Goal: Information Seeking & Learning: Get advice/opinions

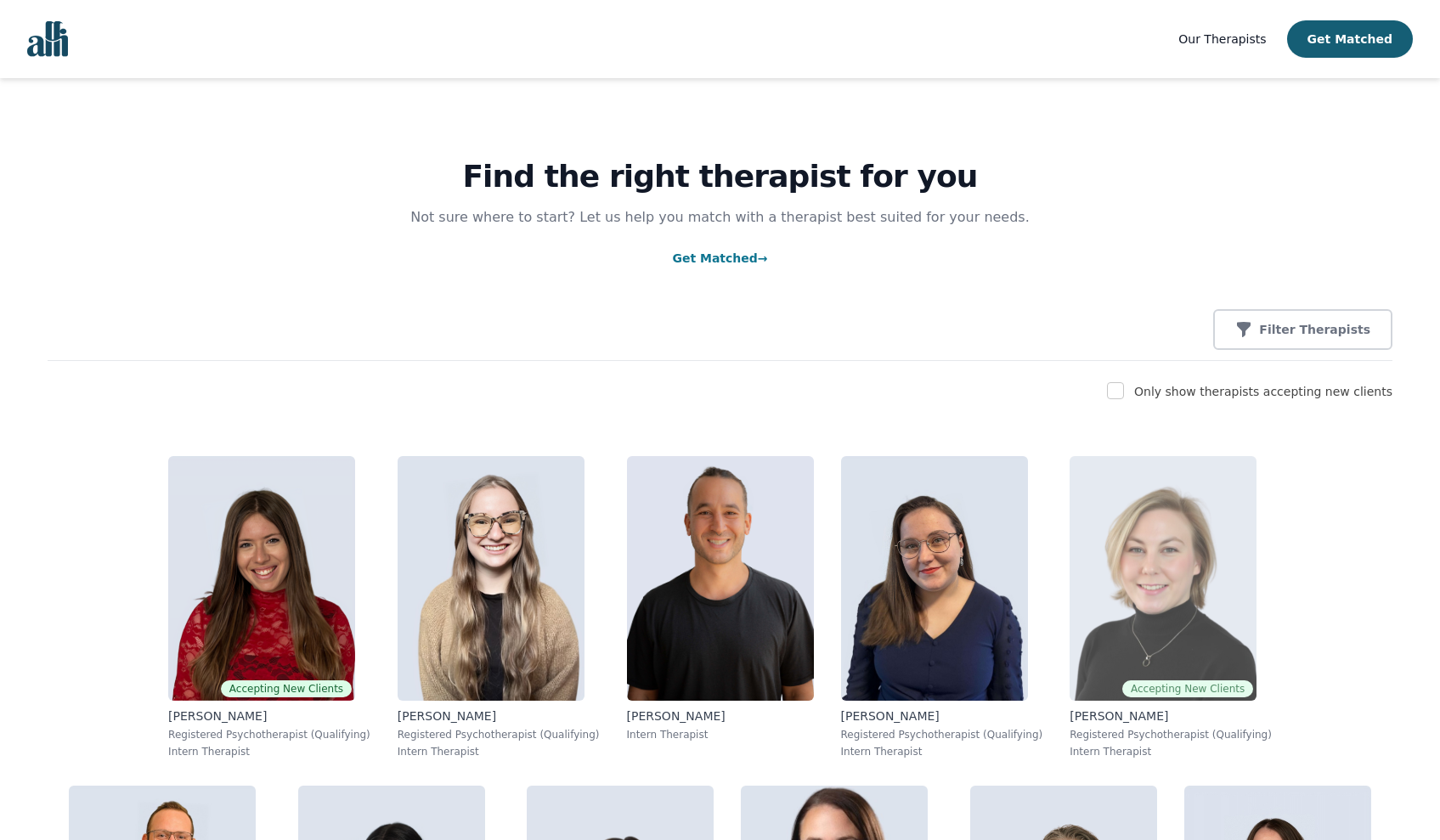
click at [1070, 627] on img at bounding box center [1163, 578] width 187 height 245
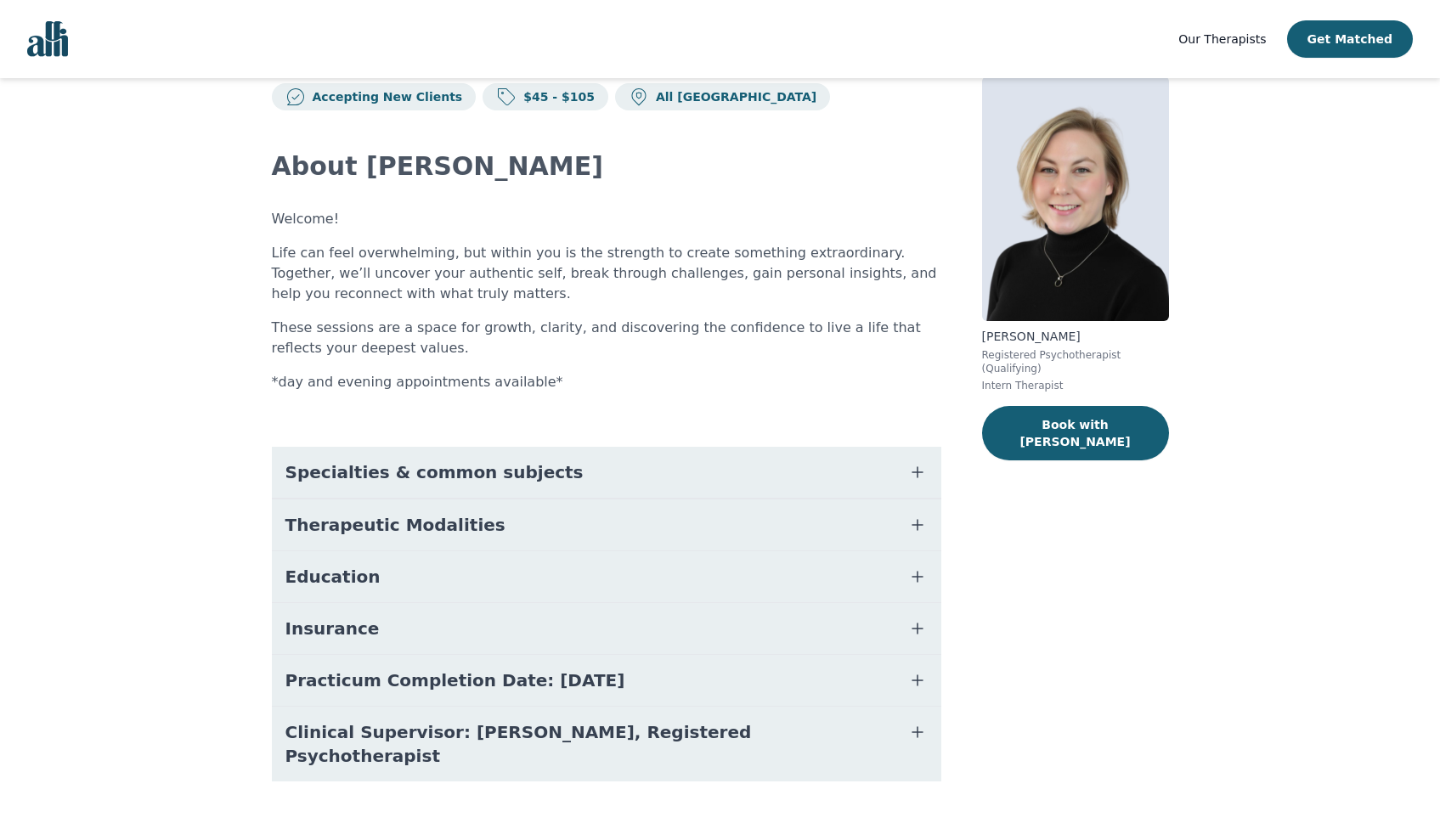
scroll to position [41, 0]
click at [505, 673] on span "Practicum Completion Date: [DATE]" at bounding box center [455, 682] width 340 height 24
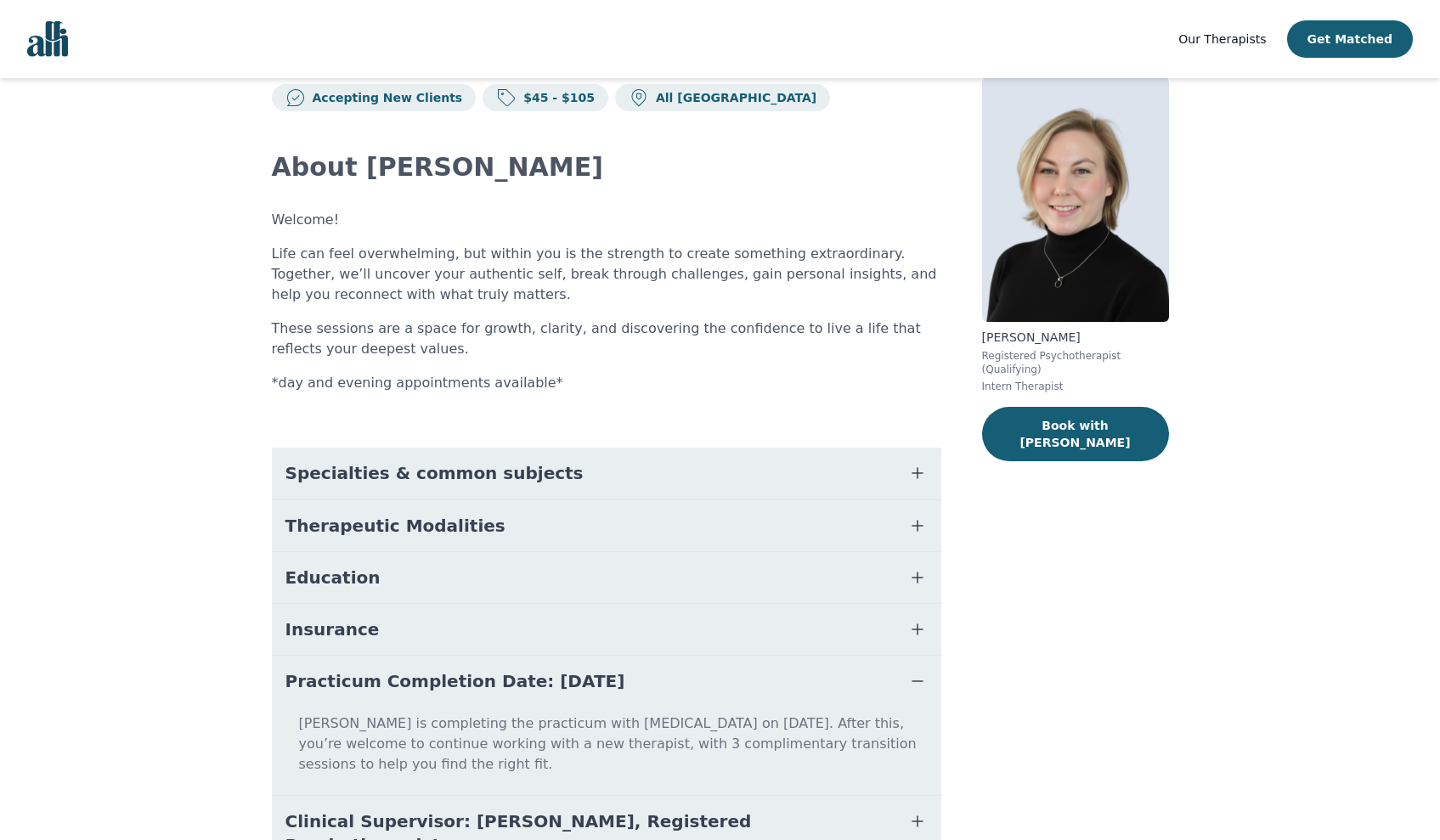
click at [515, 681] on span "Practicum Completion Date: [DATE]" at bounding box center [455, 682] width 340 height 24
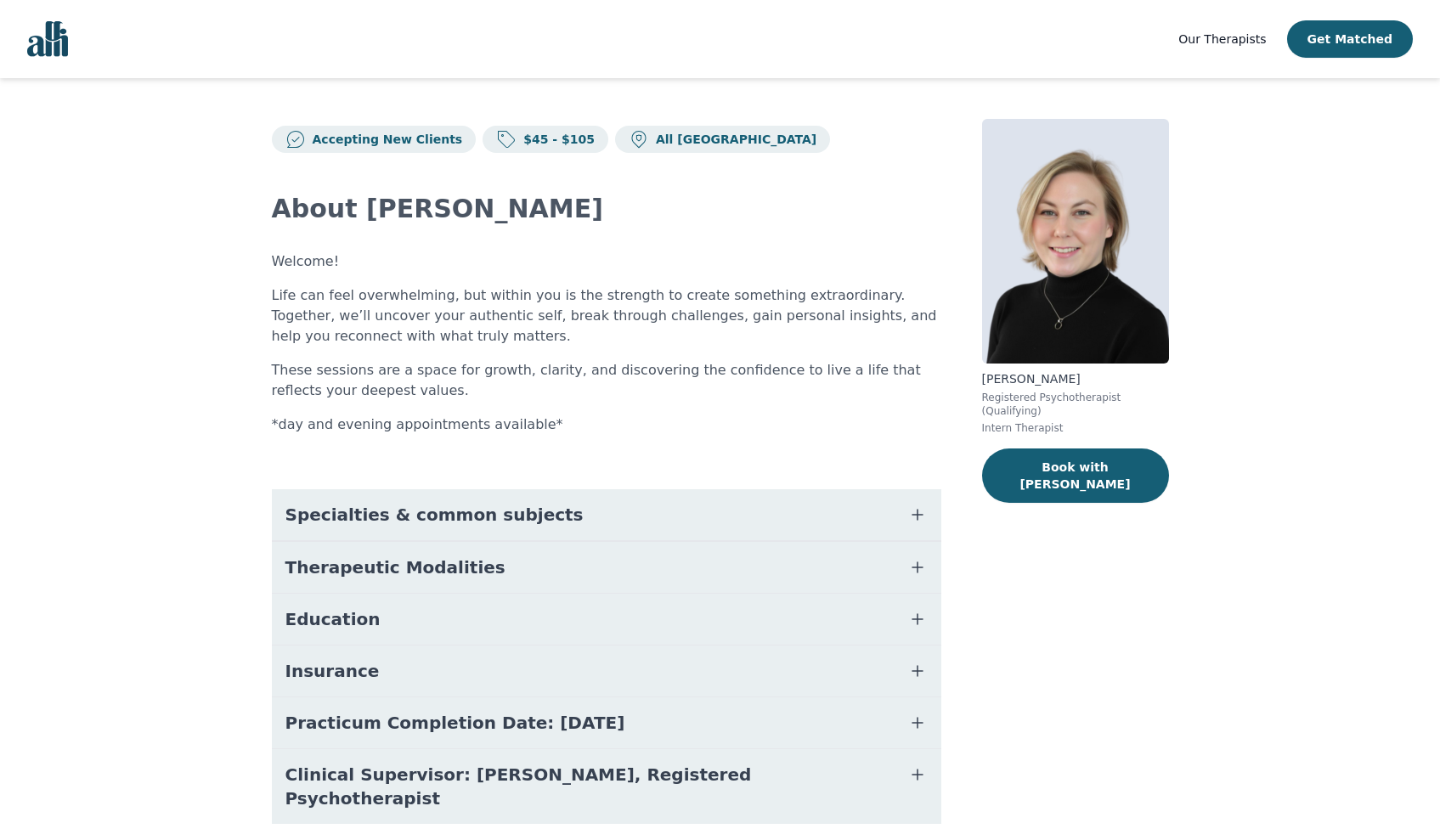
scroll to position [0, 0]
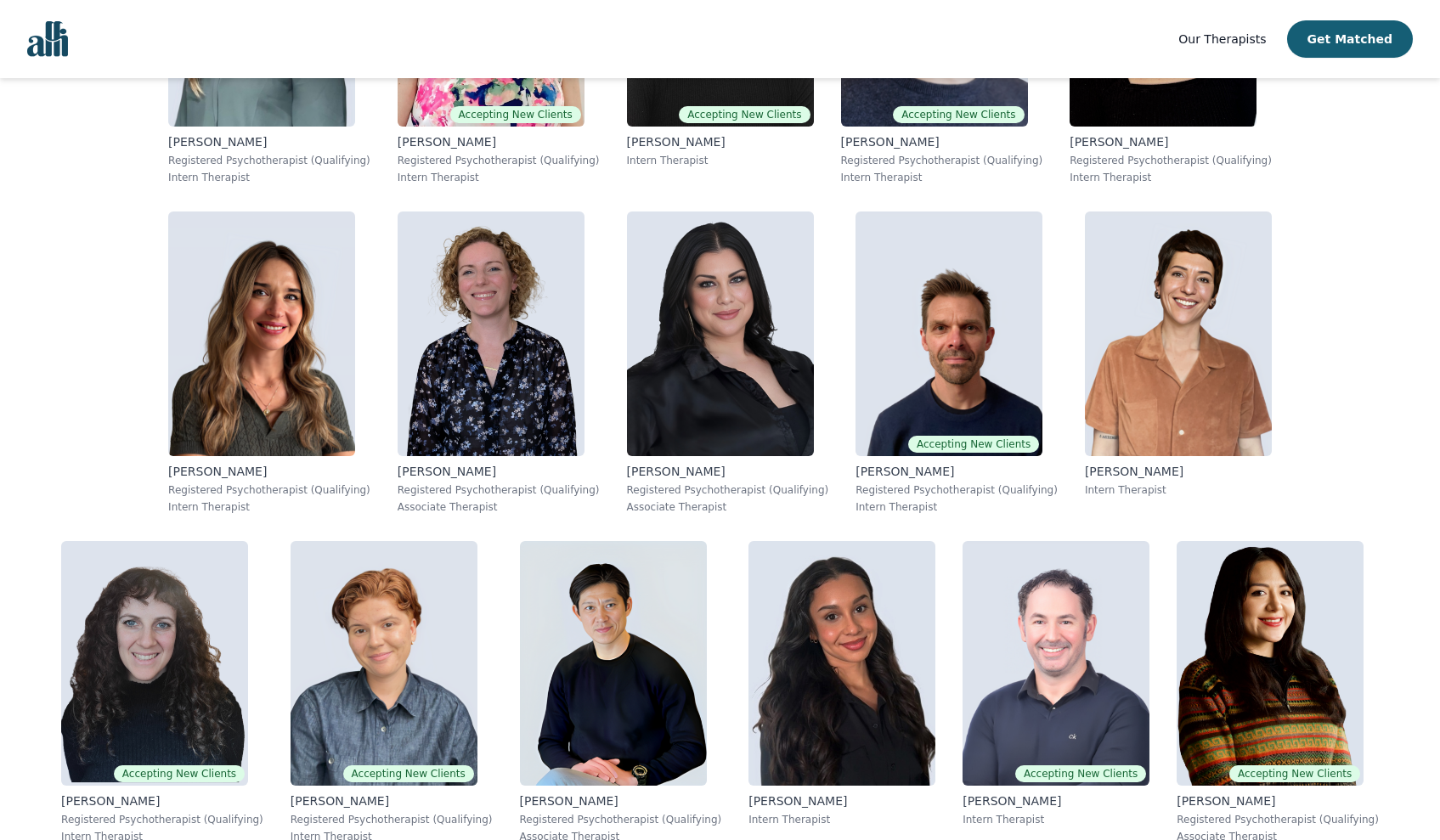
scroll to position [2613, 0]
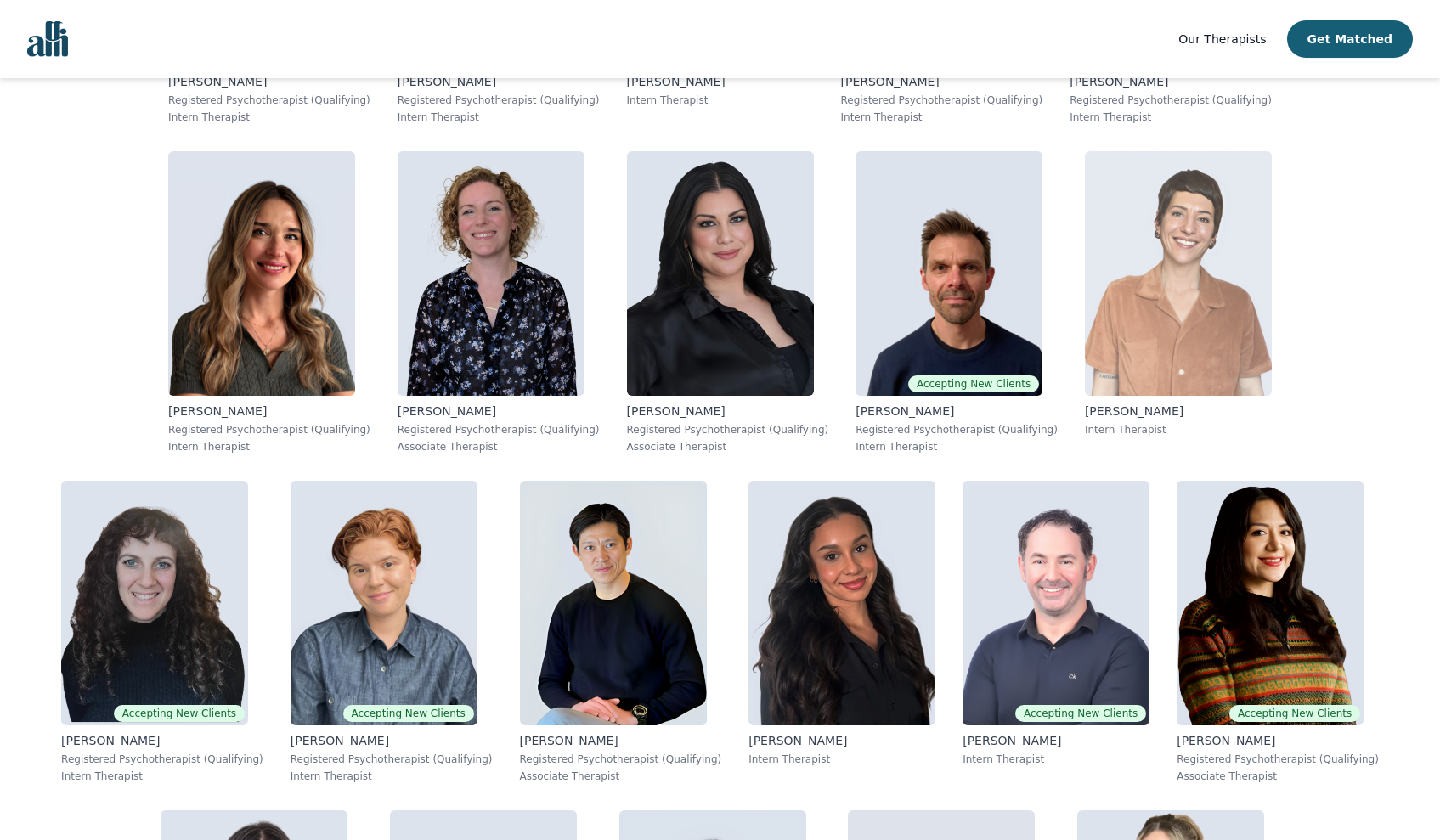
click at [1085, 359] on img at bounding box center [1178, 273] width 187 height 245
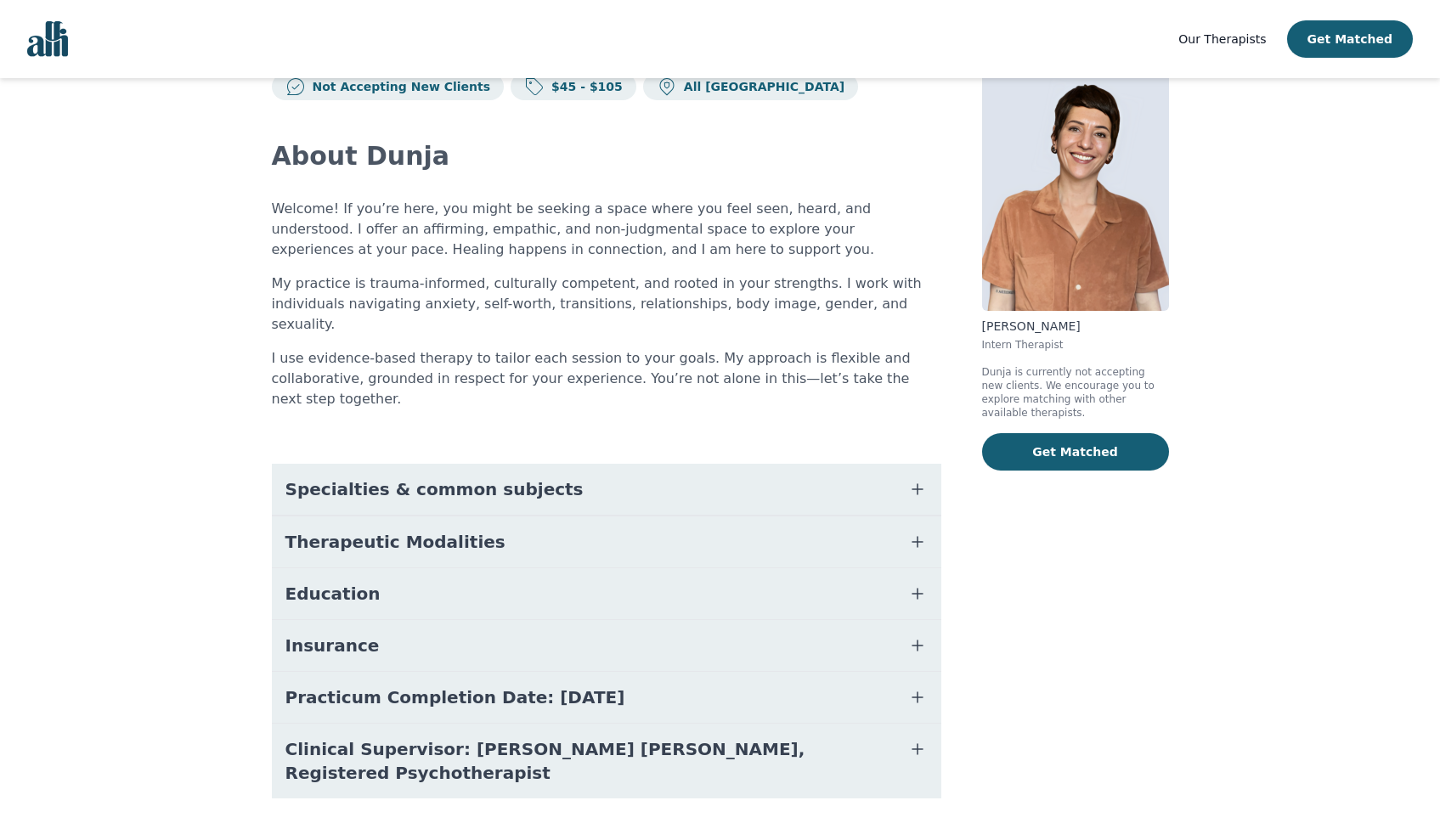
scroll to position [52, 0]
click at [920, 688] on icon "button" at bounding box center [918, 698] width 20 height 20
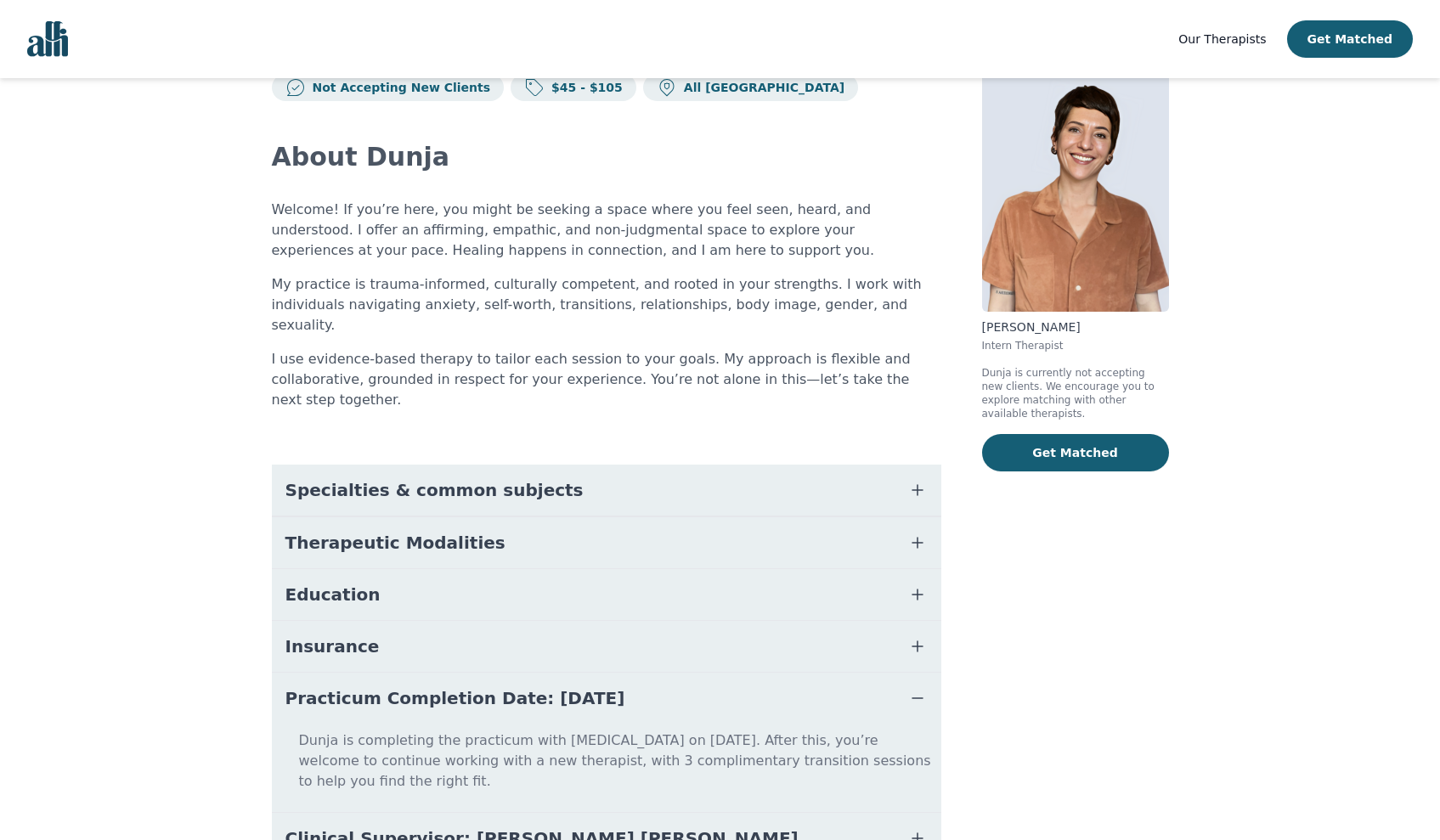
click at [920, 698] on icon "button" at bounding box center [917, 698] width 10 height 0
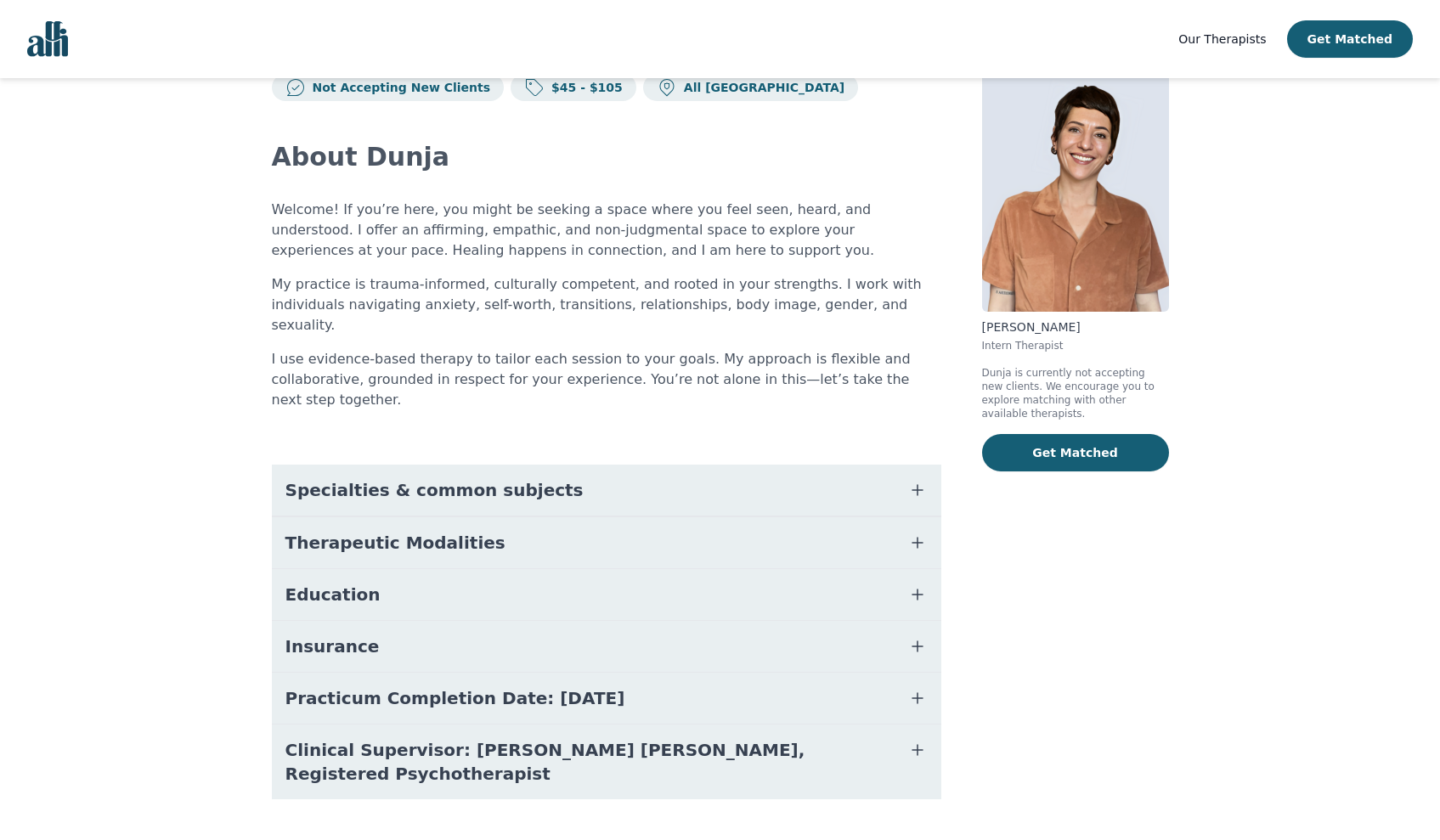
click at [921, 584] on icon "button" at bounding box center [918, 595] width 20 height 20
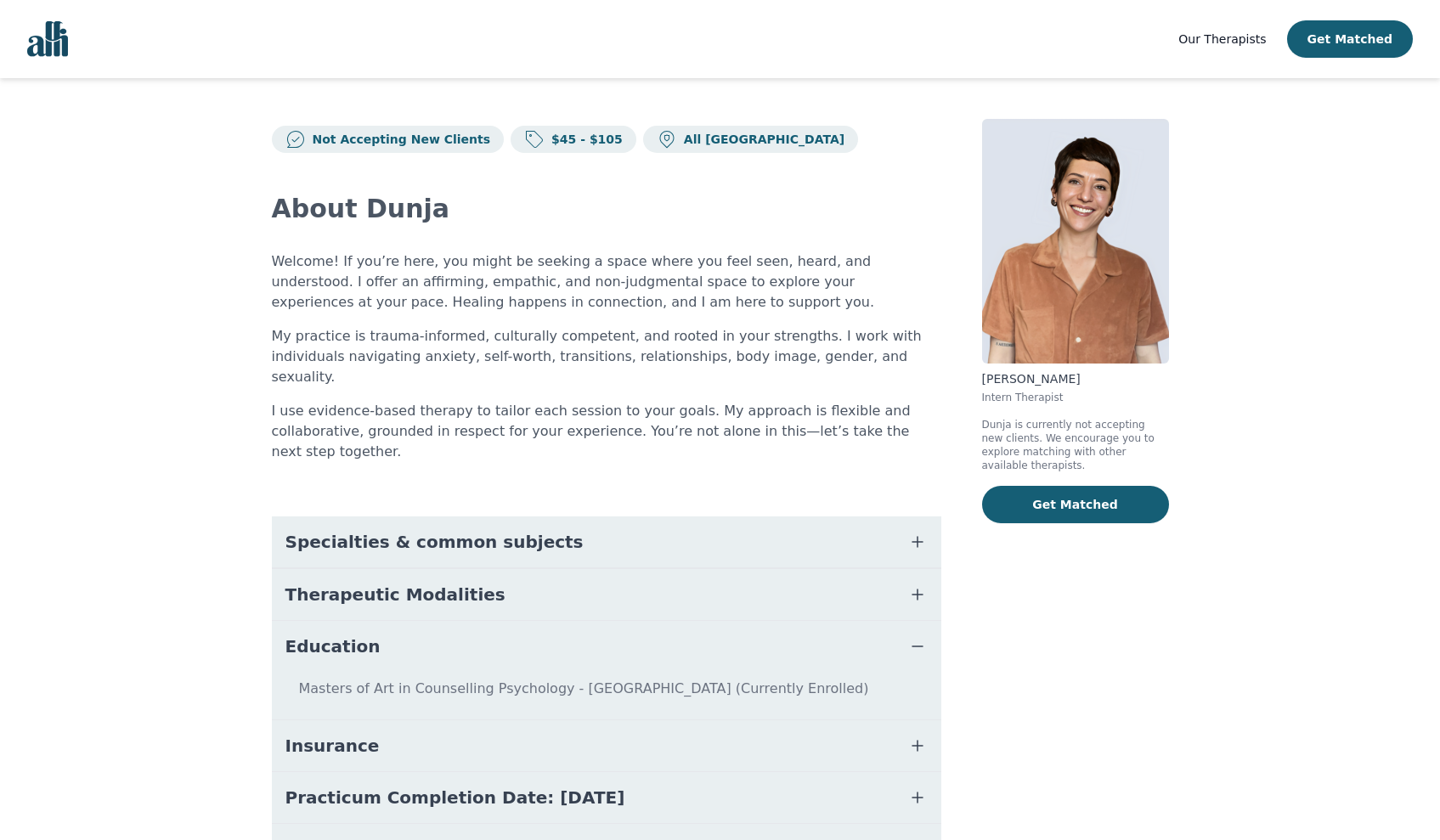
scroll to position [0, 0]
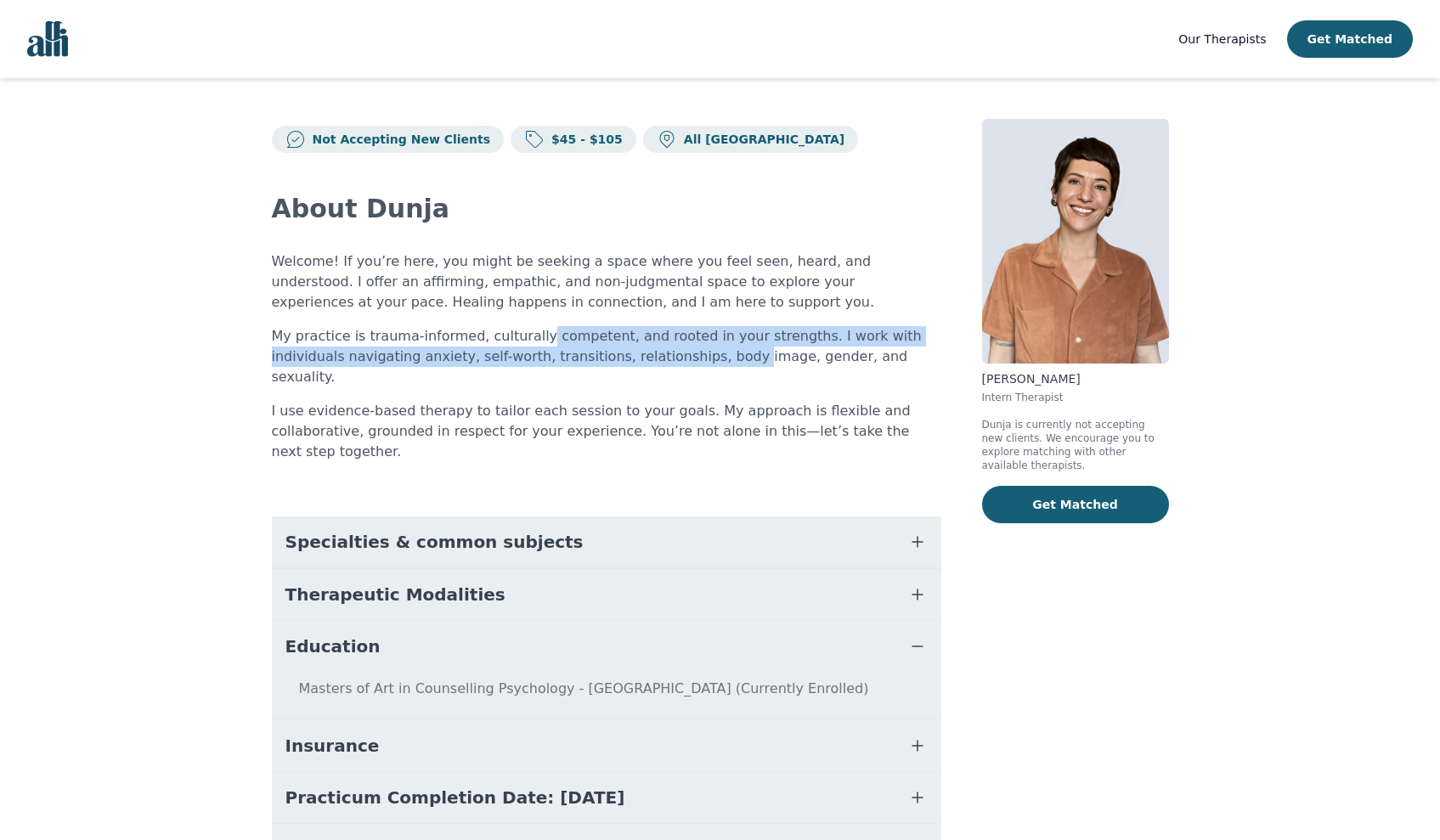
drag, startPoint x: 527, startPoint y: 335, endPoint x: 651, endPoint y: 358, distance: 126.1
click at [651, 358] on p "My practice is trauma-informed, culturally competent, and rooted in your streng…" at bounding box center [606, 356] width 670 height 61
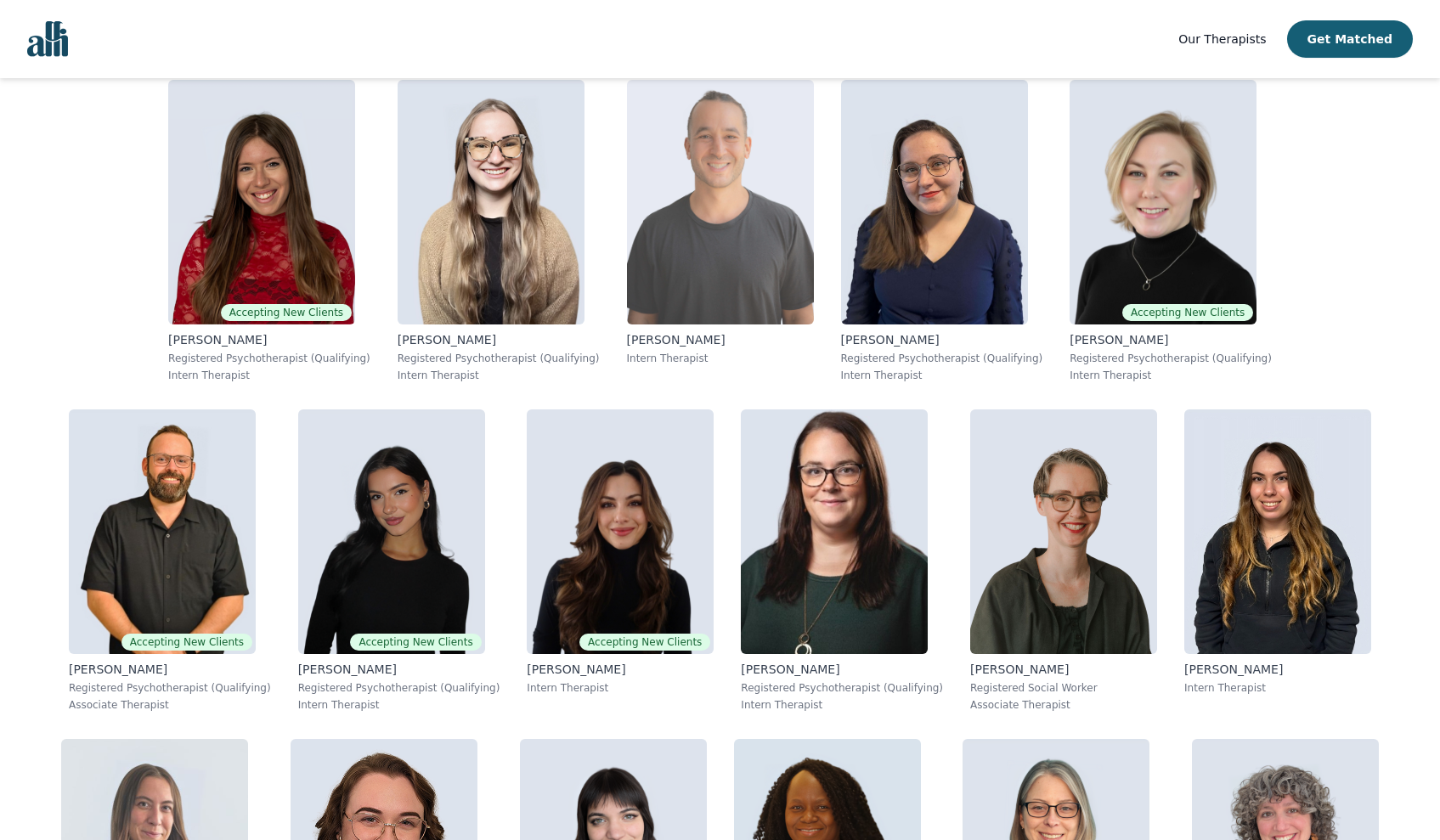
click at [627, 302] on img at bounding box center [720, 202] width 187 height 245
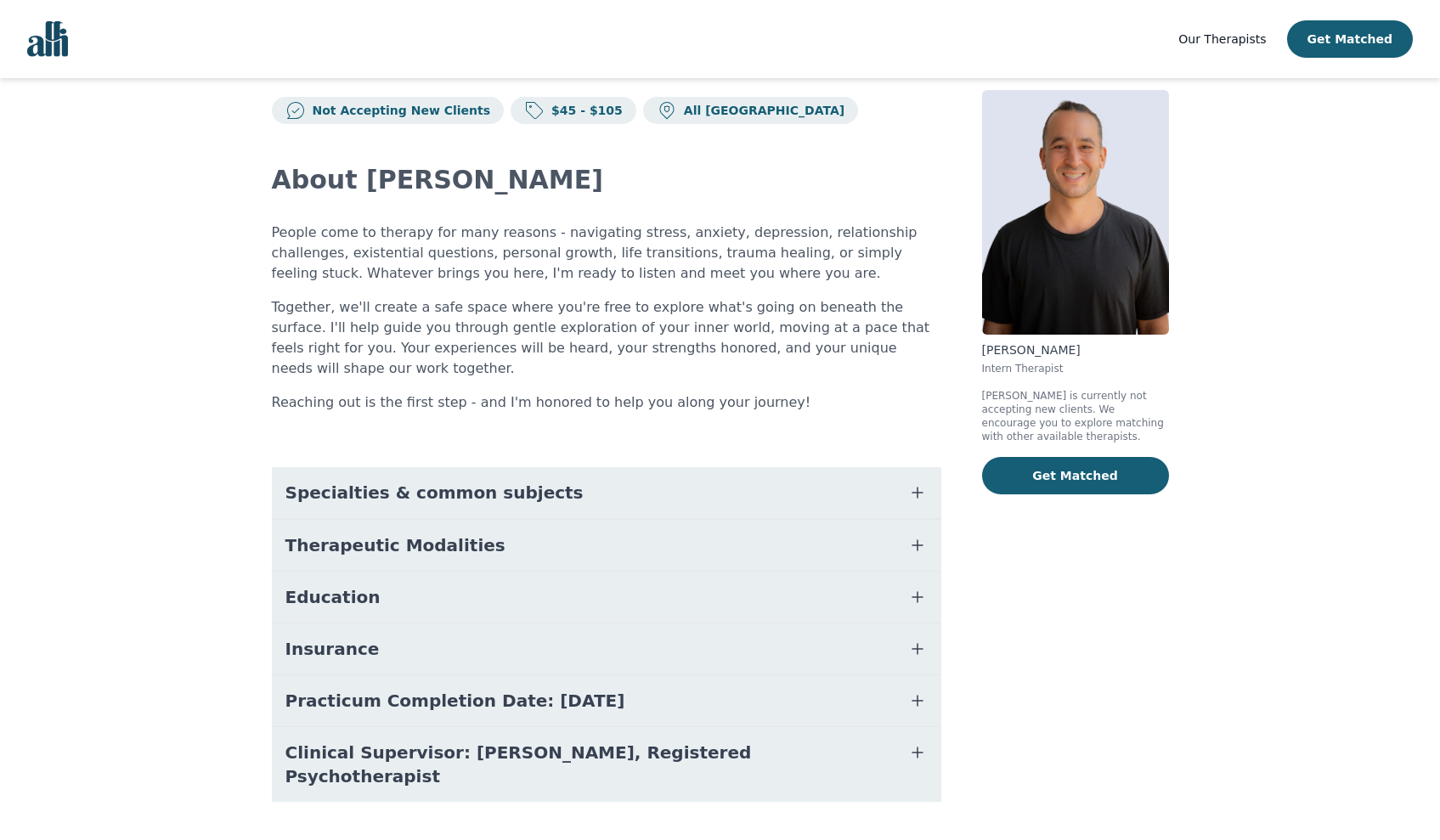
scroll to position [28, 0]
click at [672, 585] on button "Education" at bounding box center [606, 598] width 670 height 51
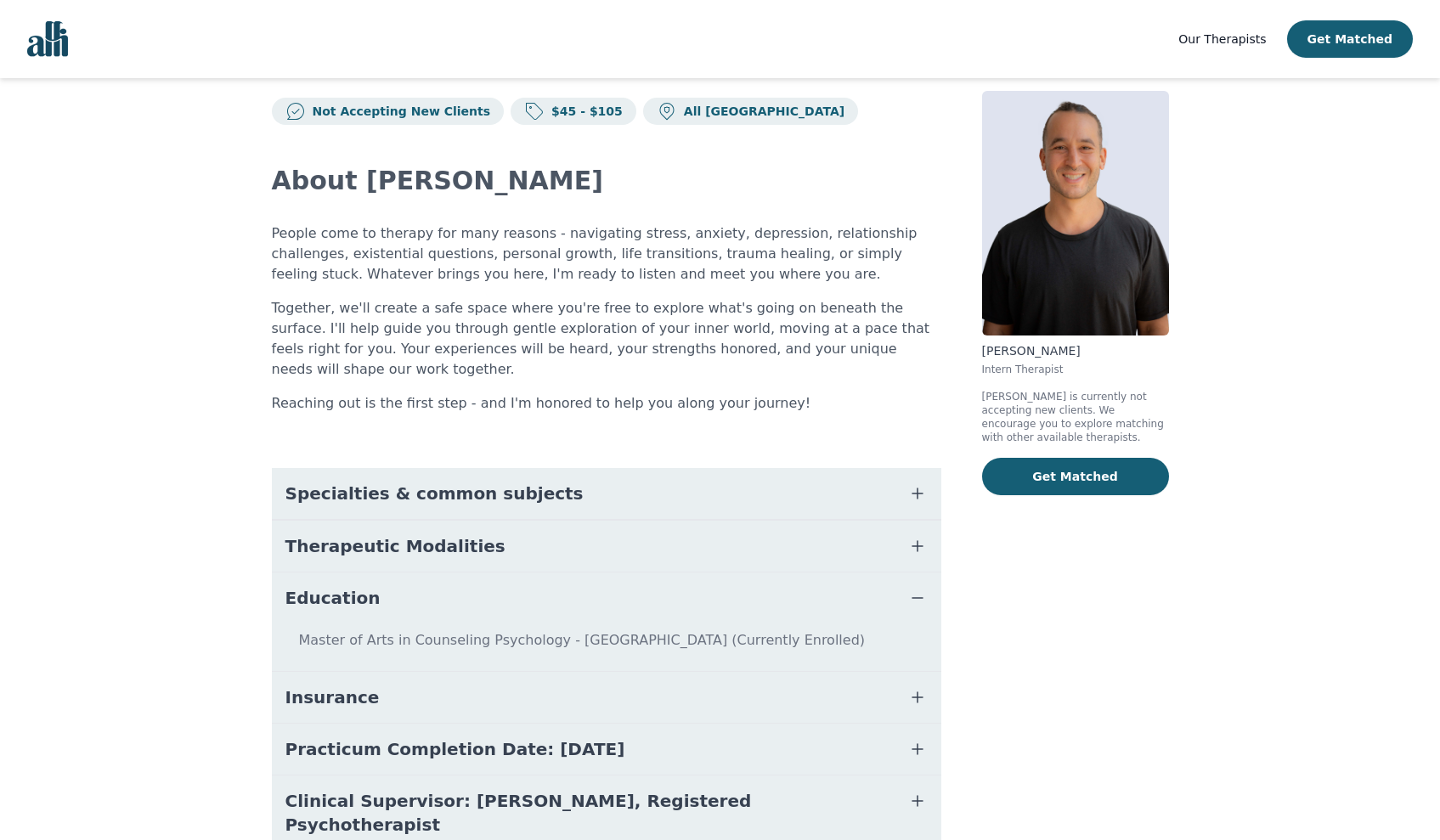
scroll to position [76, 0]
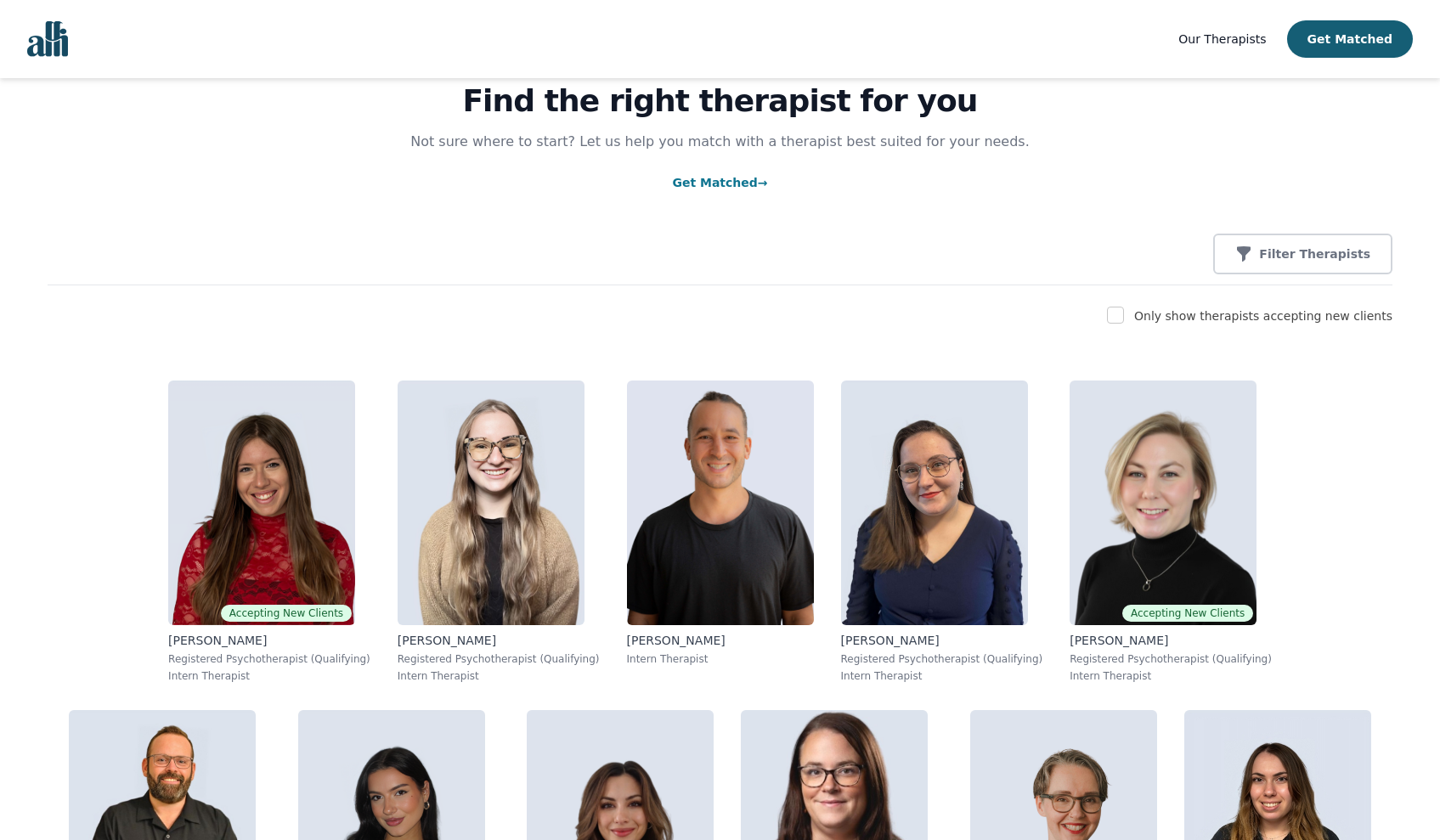
click at [876, 262] on div "Filter Therapists" at bounding box center [720, 254] width 1345 height 41
click at [826, 232] on div "Find the right therapist for you Not sure where to start? Let us help you match…" at bounding box center [720, 144] width 1345 height 283
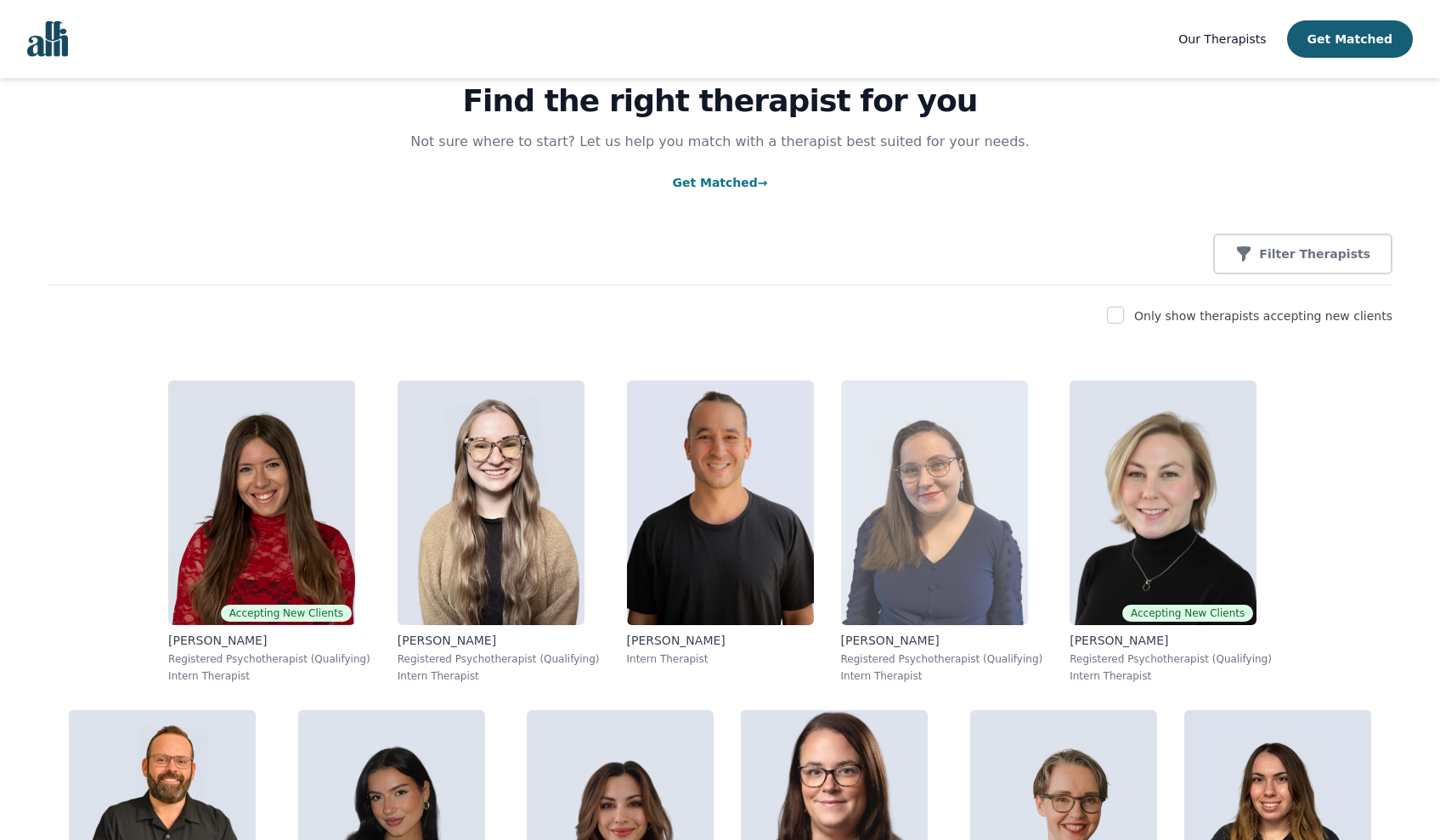
click at [841, 427] on img at bounding box center [934, 503] width 187 height 245
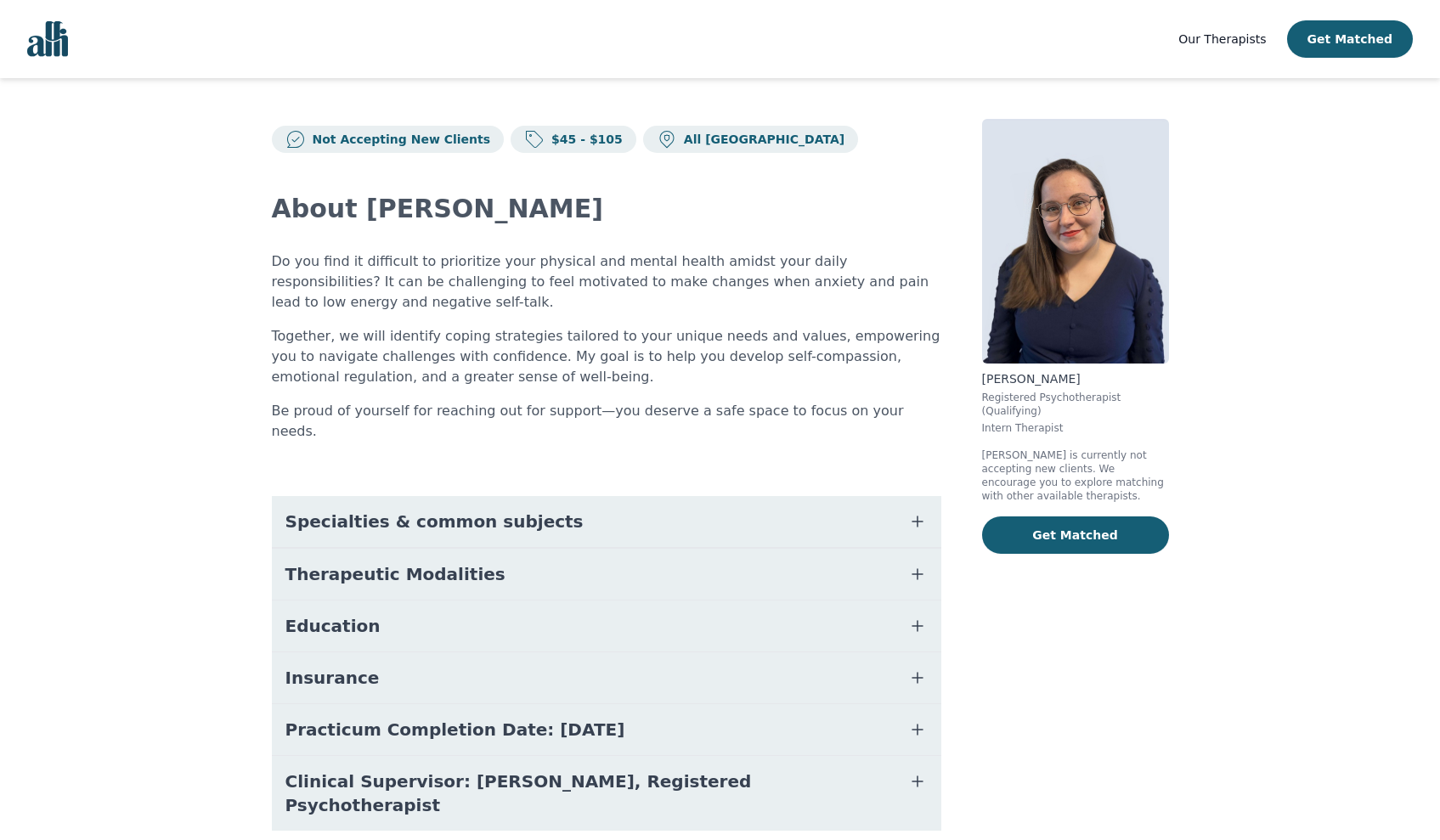
click at [908, 616] on icon "button" at bounding box center [918, 626] width 20 height 20
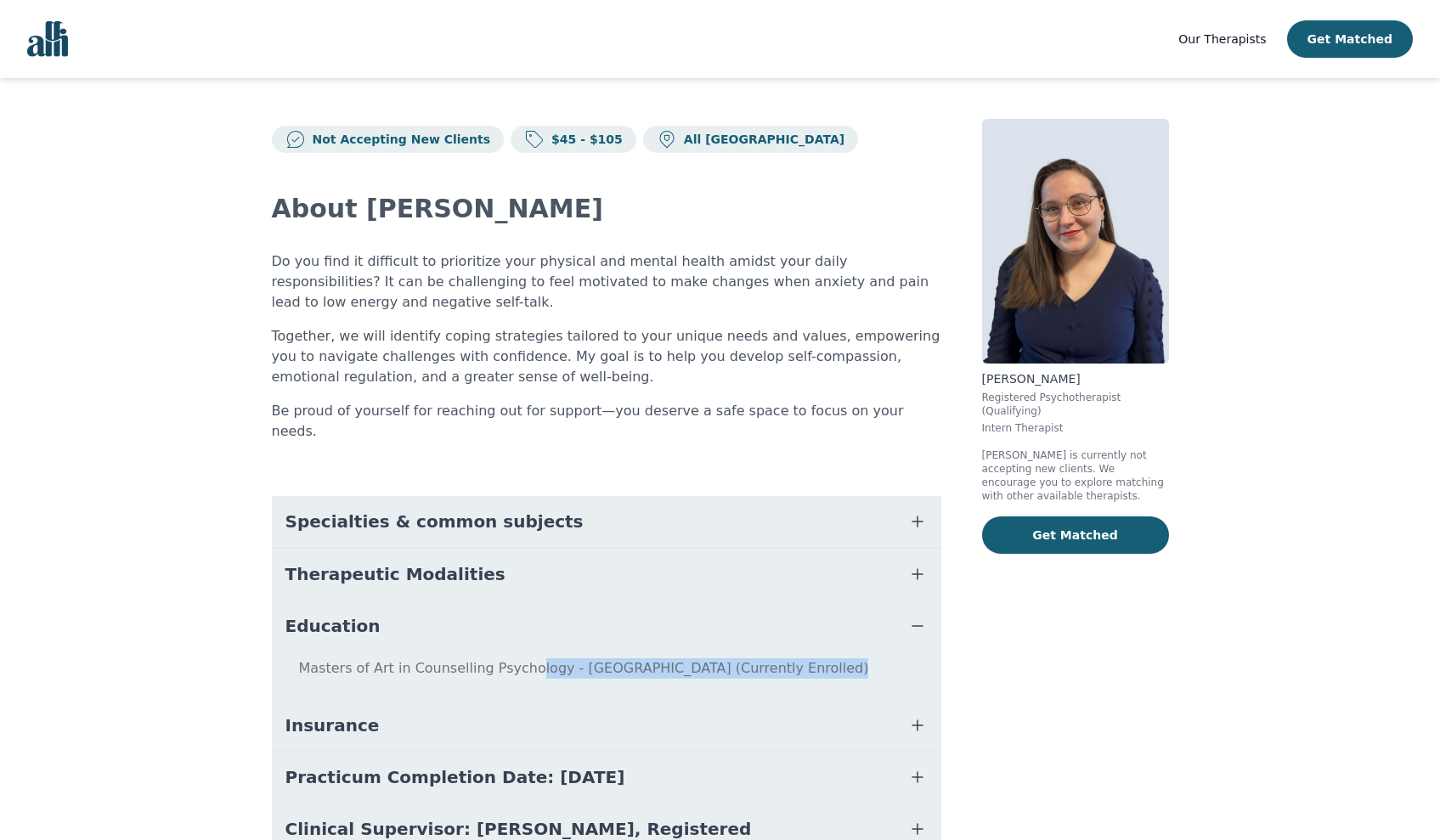
drag, startPoint x: 525, startPoint y: 649, endPoint x: 787, endPoint y: 638, distance: 262.2
click at [787, 659] on p "Masters of Art in Counselling Psychology - [GEOGRAPHIC_DATA] (Currently Enrolle…" at bounding box center [606, 675] width 656 height 34
click at [621, 392] on div "Do you find it difficult to prioritize your physical and mental health amidst y…" at bounding box center [606, 347] width 670 height 191
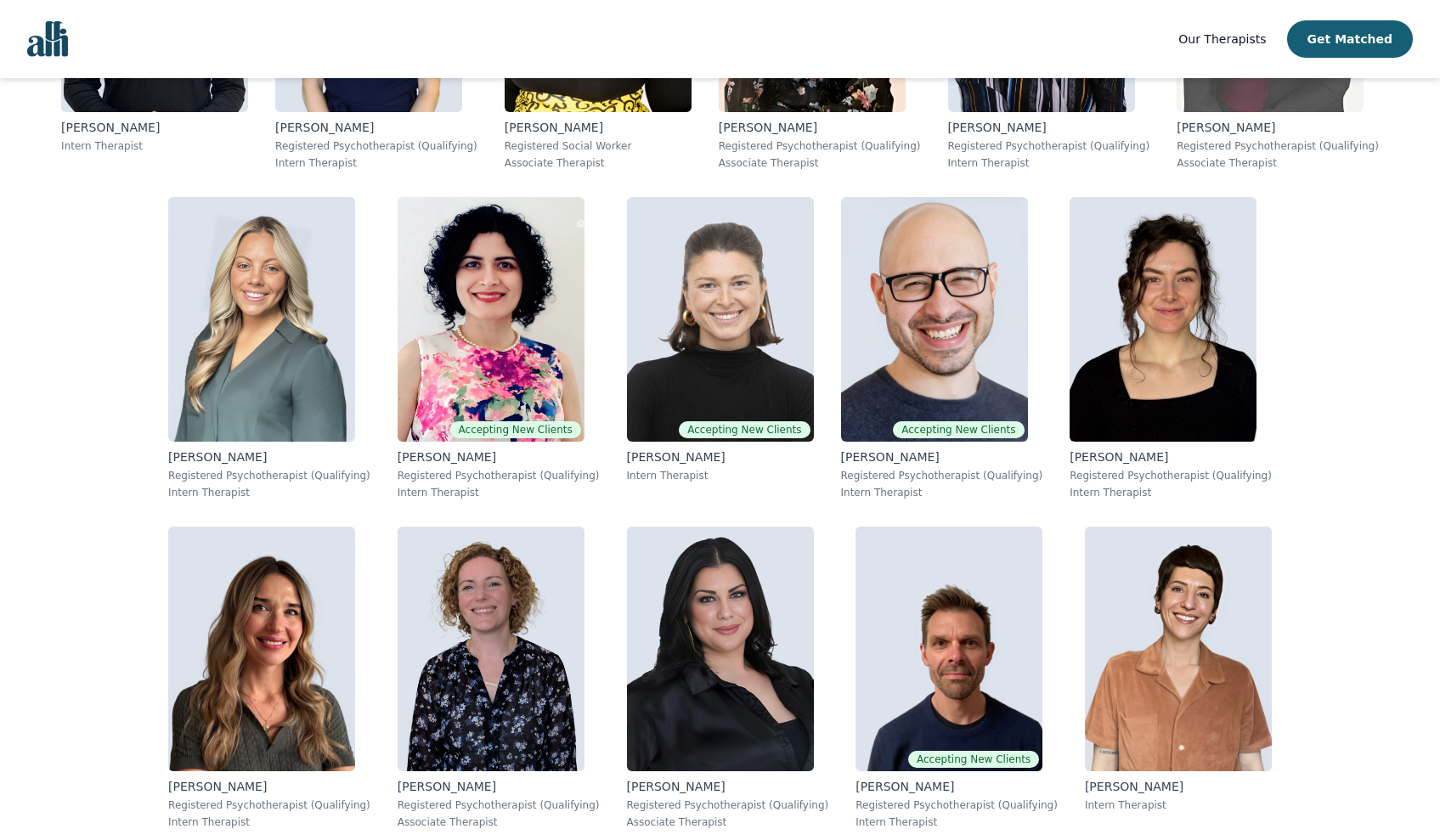
scroll to position [2356, 0]
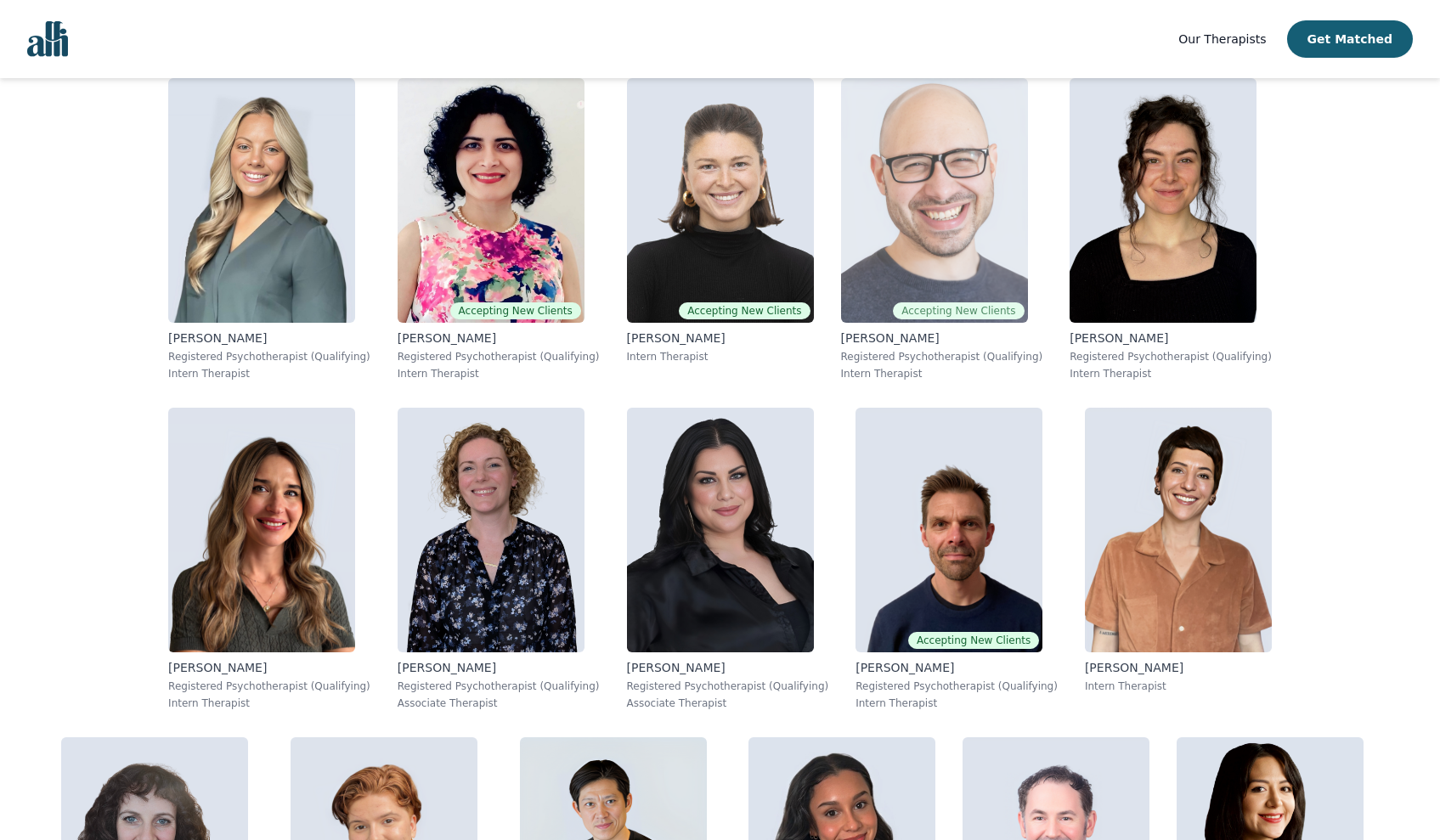
click at [841, 204] on div "Accepting New Clients [PERSON_NAME] Registered Psychotherapist (Qualifying) Int…" at bounding box center [942, 229] width 202 height 302
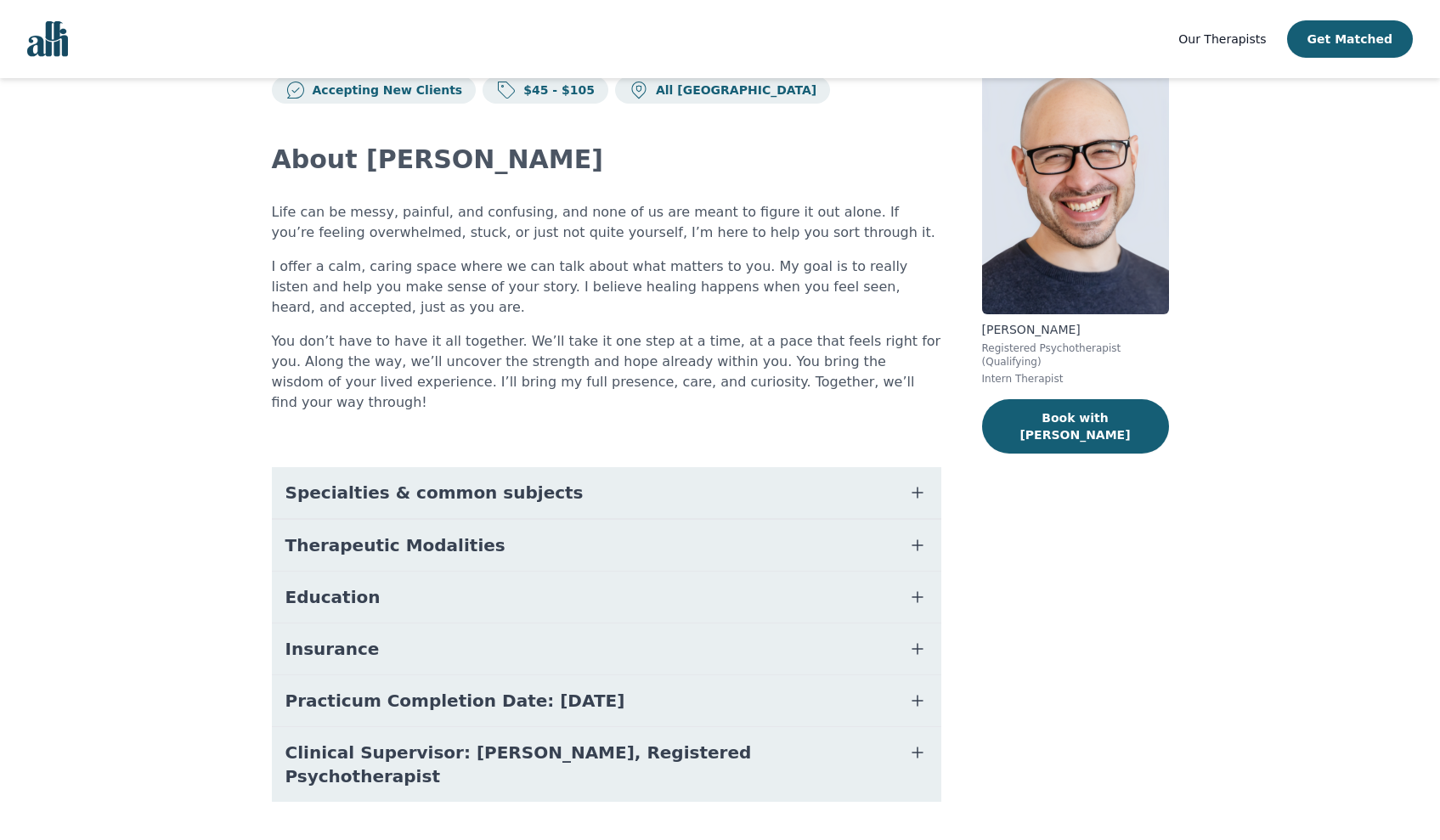
scroll to position [49, 0]
click at [923, 588] on icon "button" at bounding box center [918, 598] width 20 height 20
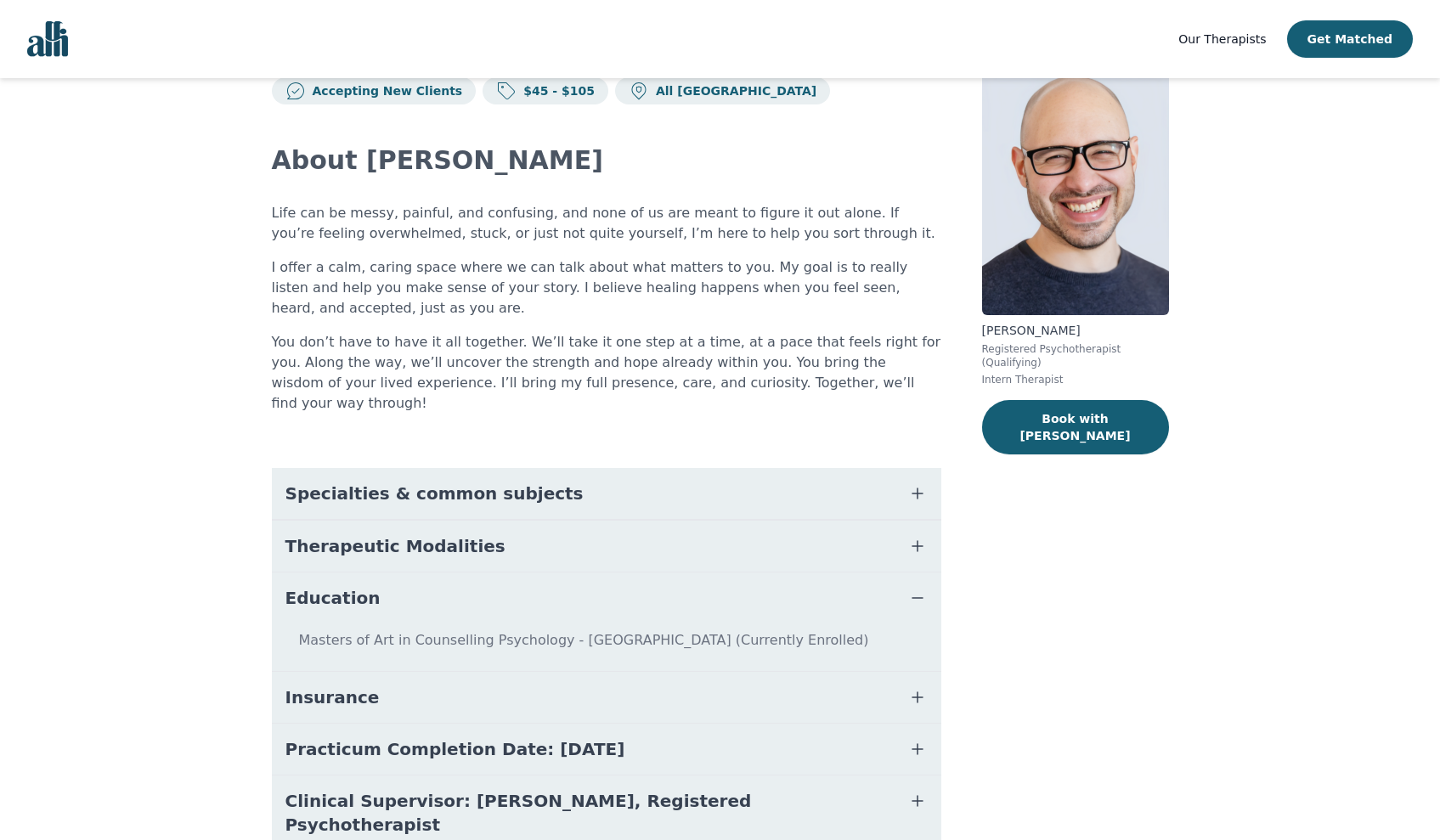
click at [923, 588] on icon "button" at bounding box center [918, 598] width 20 height 20
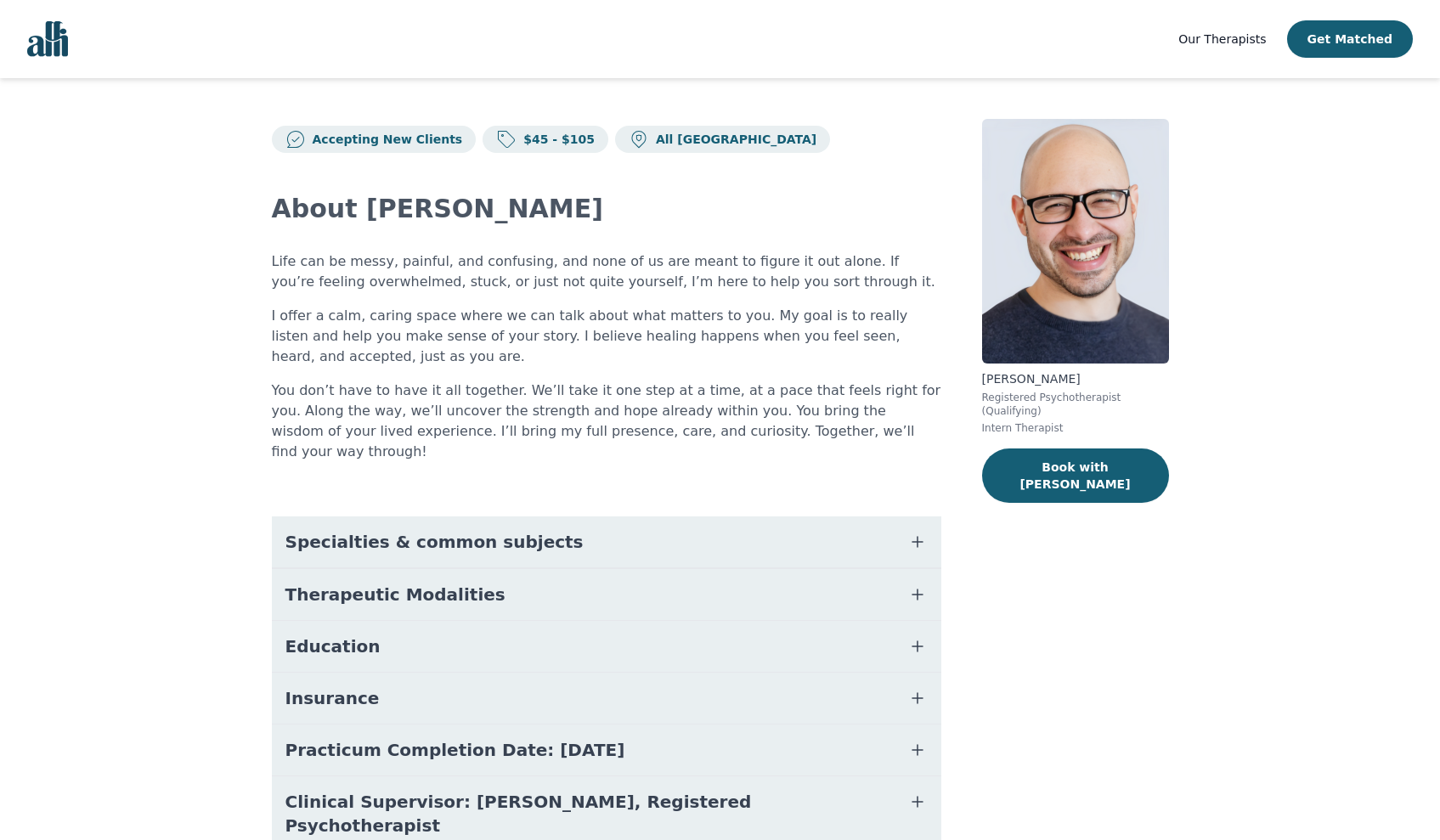
scroll to position [0, 0]
